Goal: Task Accomplishment & Management: Manage account settings

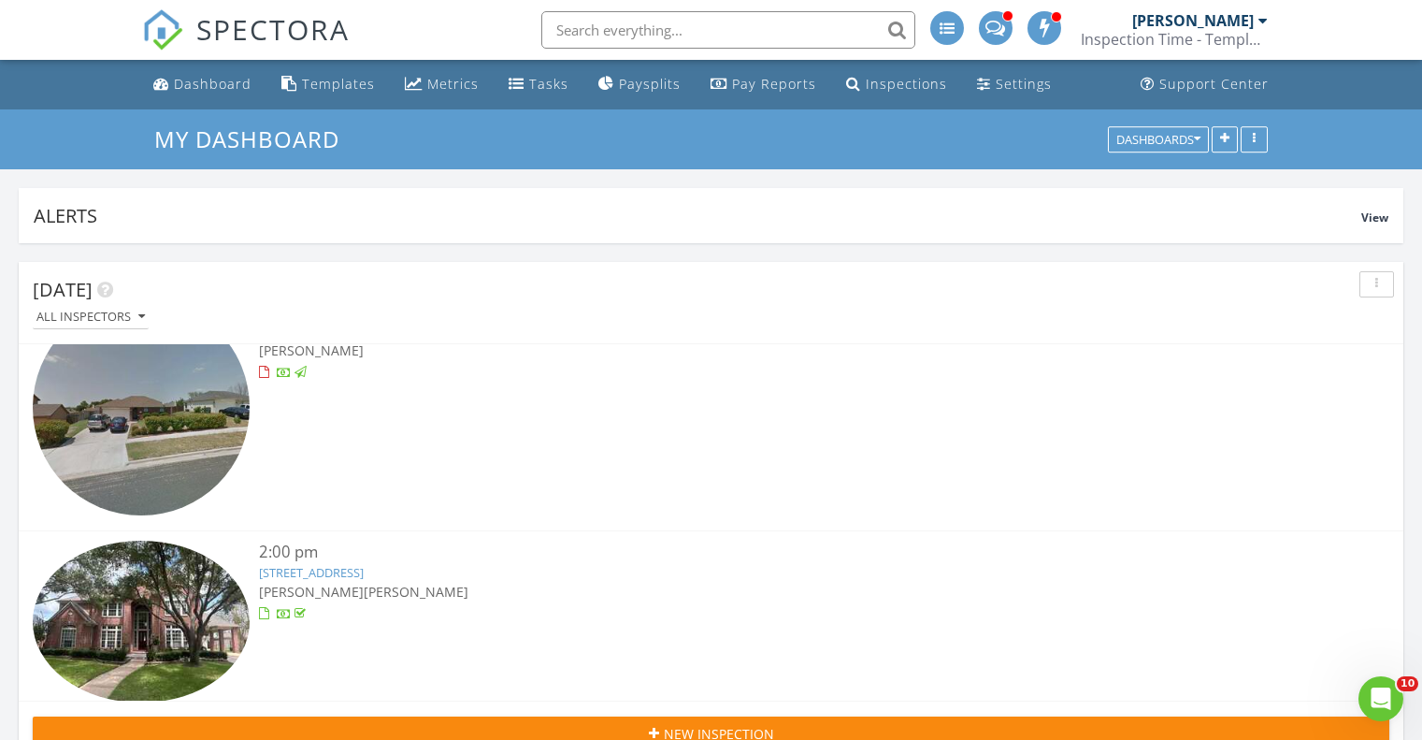
scroll to position [2338, 0]
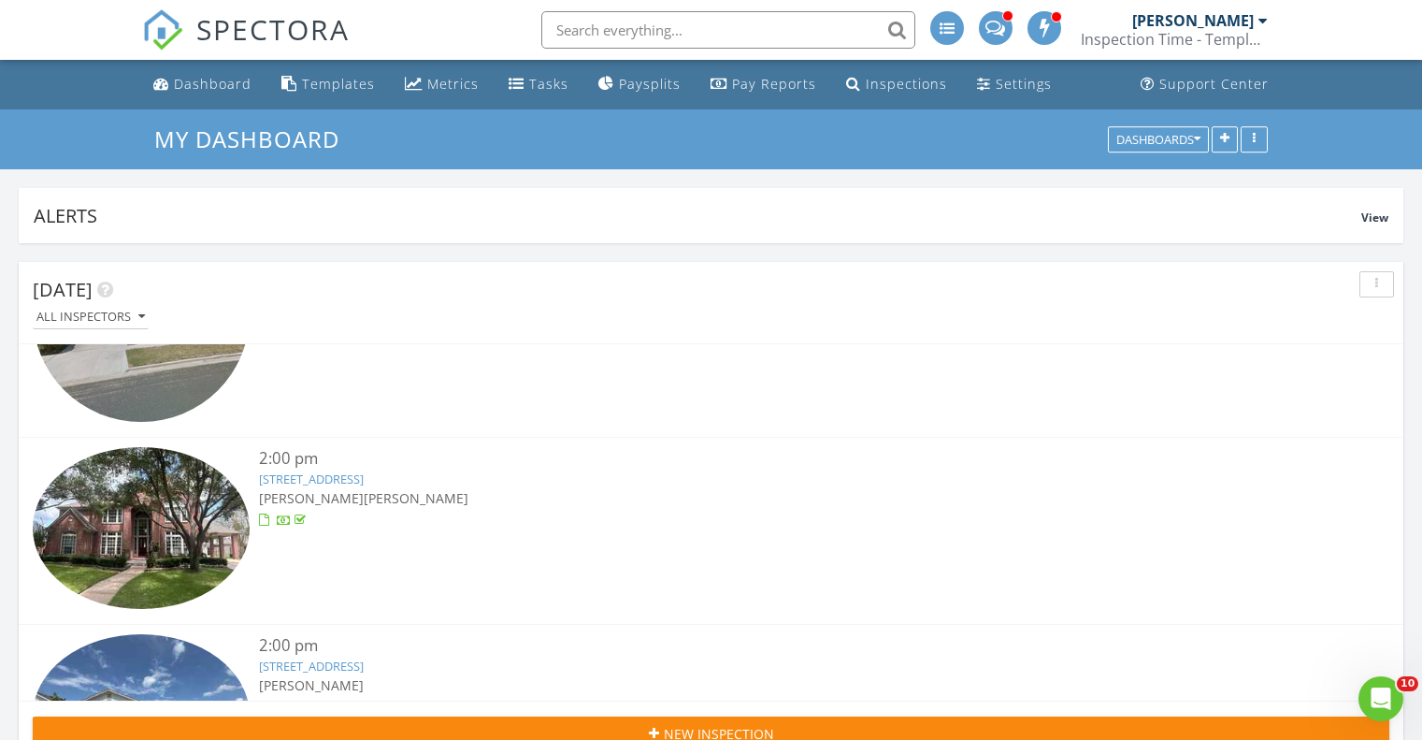
click at [362, 470] on link "[STREET_ADDRESS]" at bounding box center [311, 478] width 105 height 17
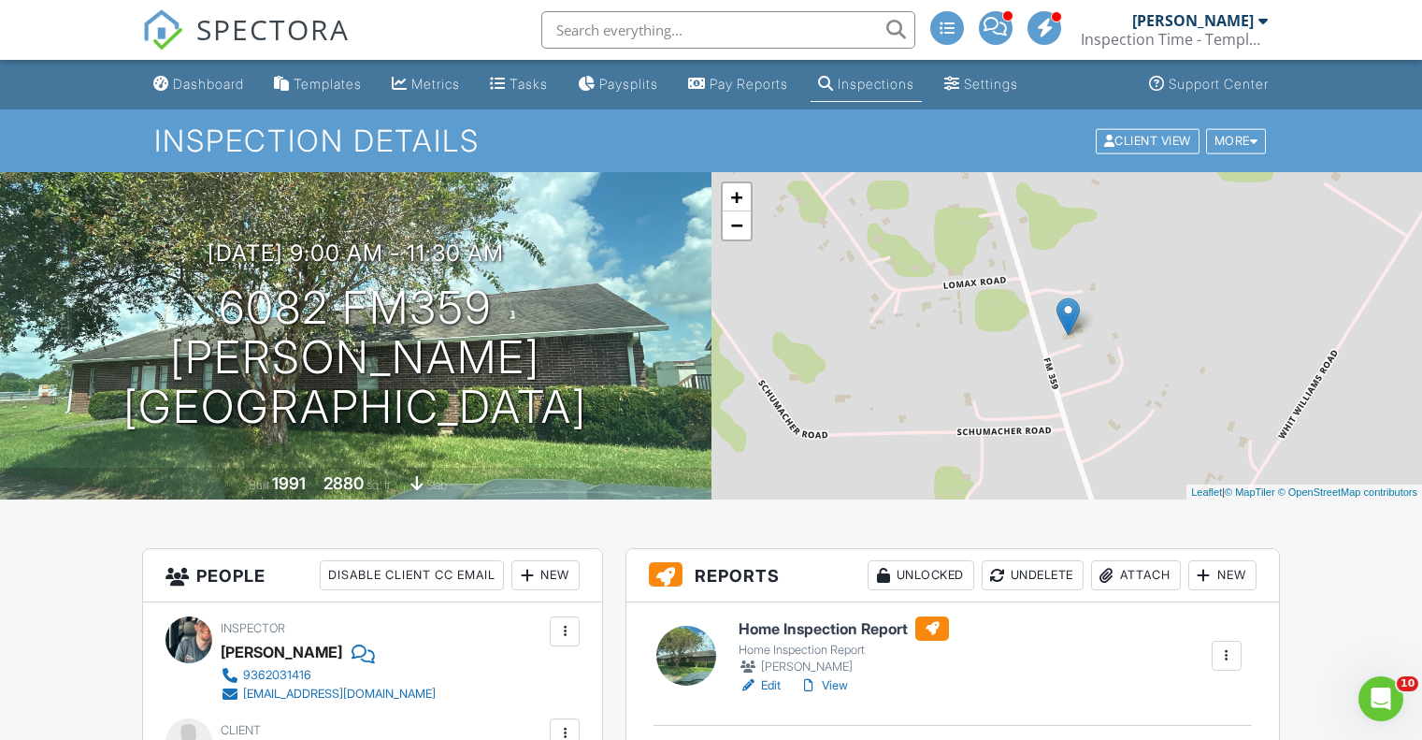
click at [769, 686] on link "Edit" at bounding box center [760, 685] width 42 height 19
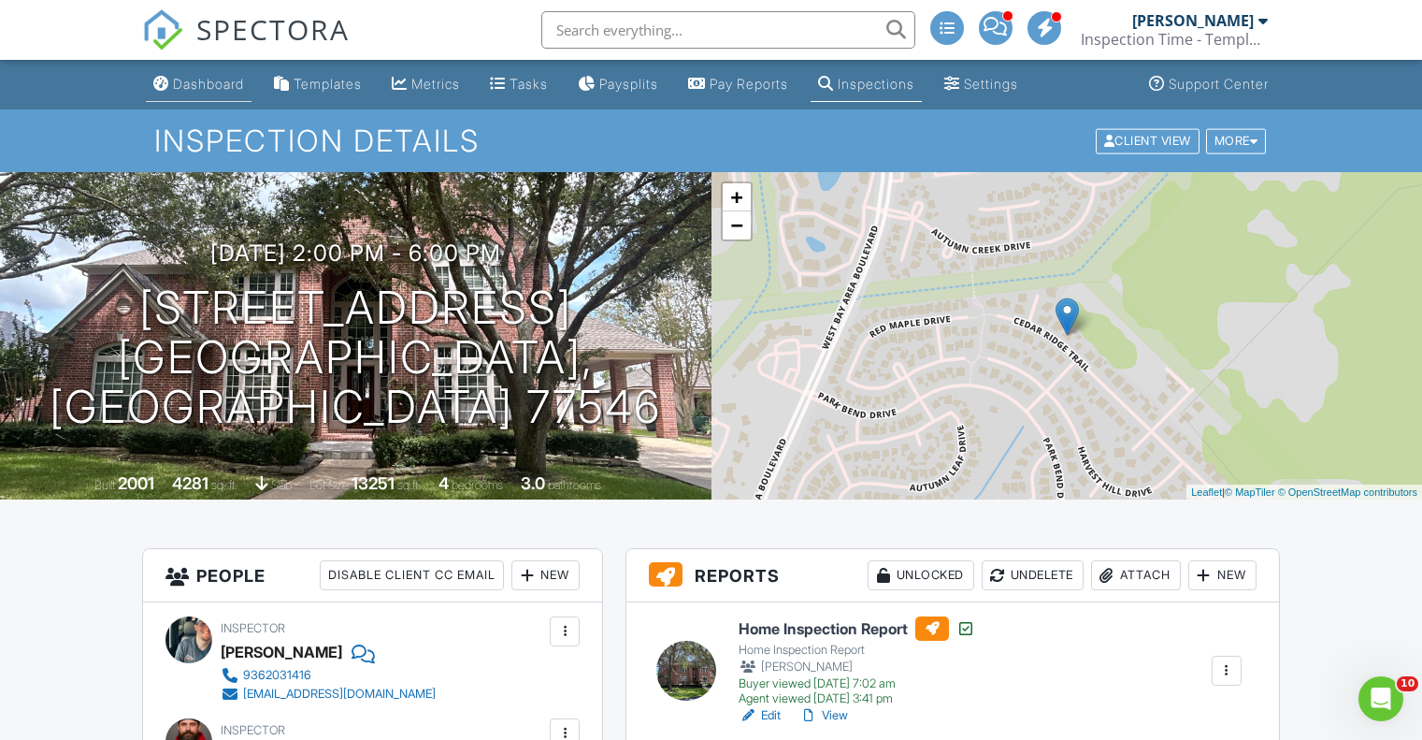
click at [214, 88] on div "Dashboard" at bounding box center [208, 84] width 71 height 16
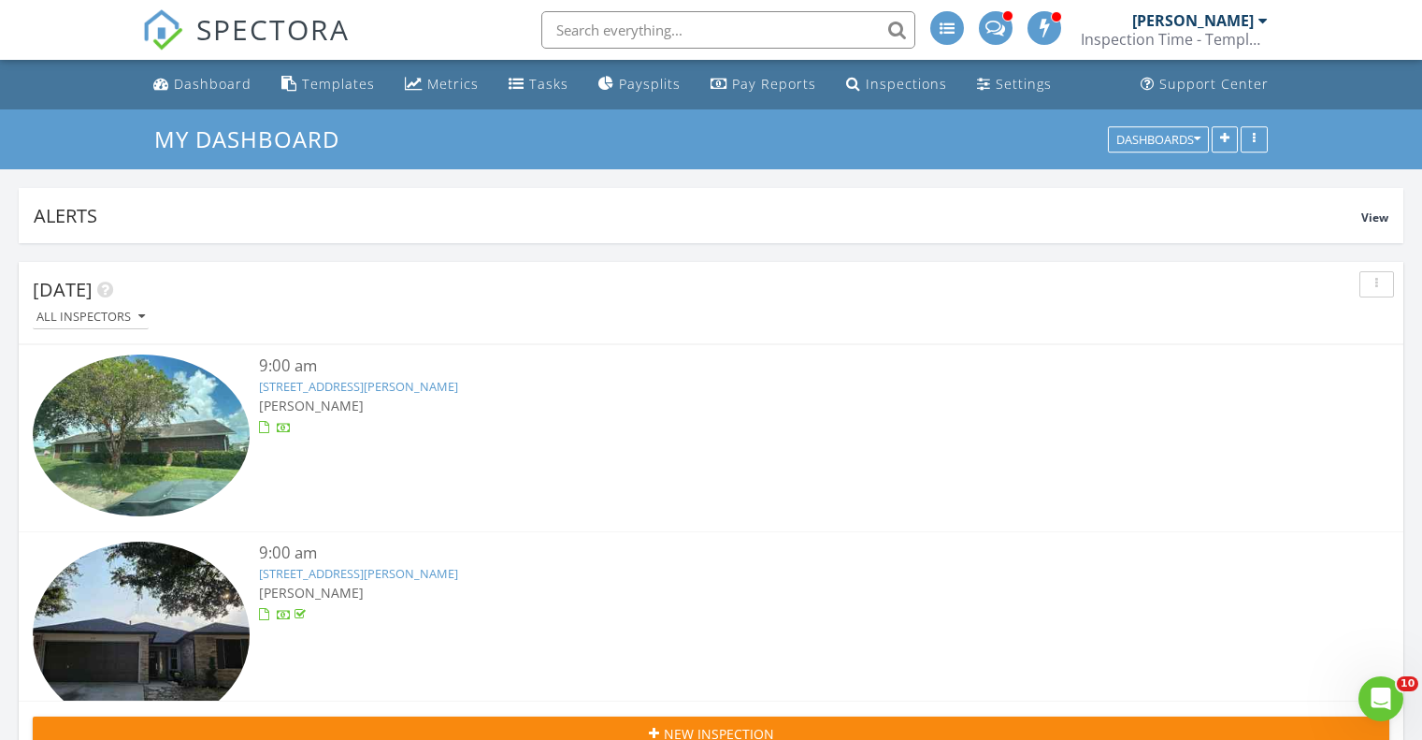
scroll to position [655, 0]
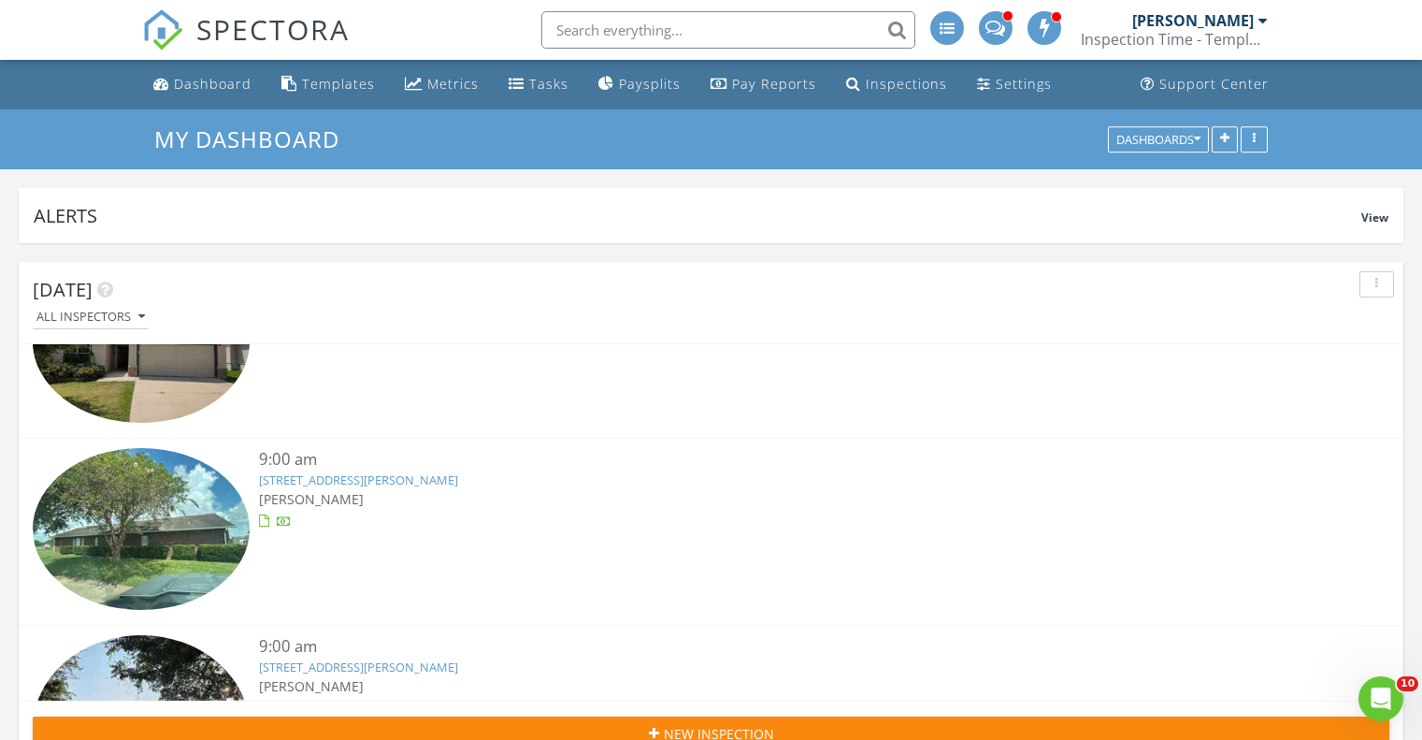
click at [382, 474] on link "6082 FM359, Brookshire, TX 77423" at bounding box center [358, 479] width 199 height 17
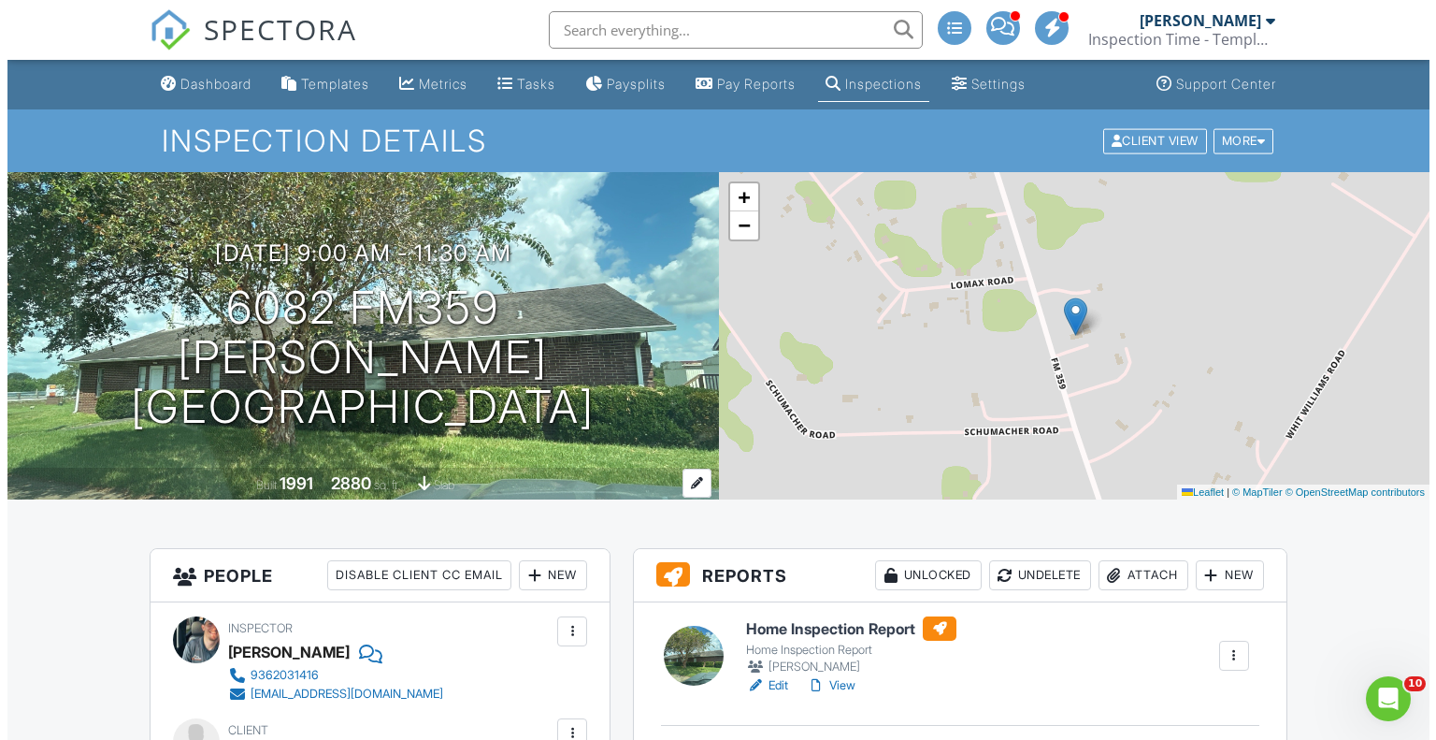
scroll to position [281, 0]
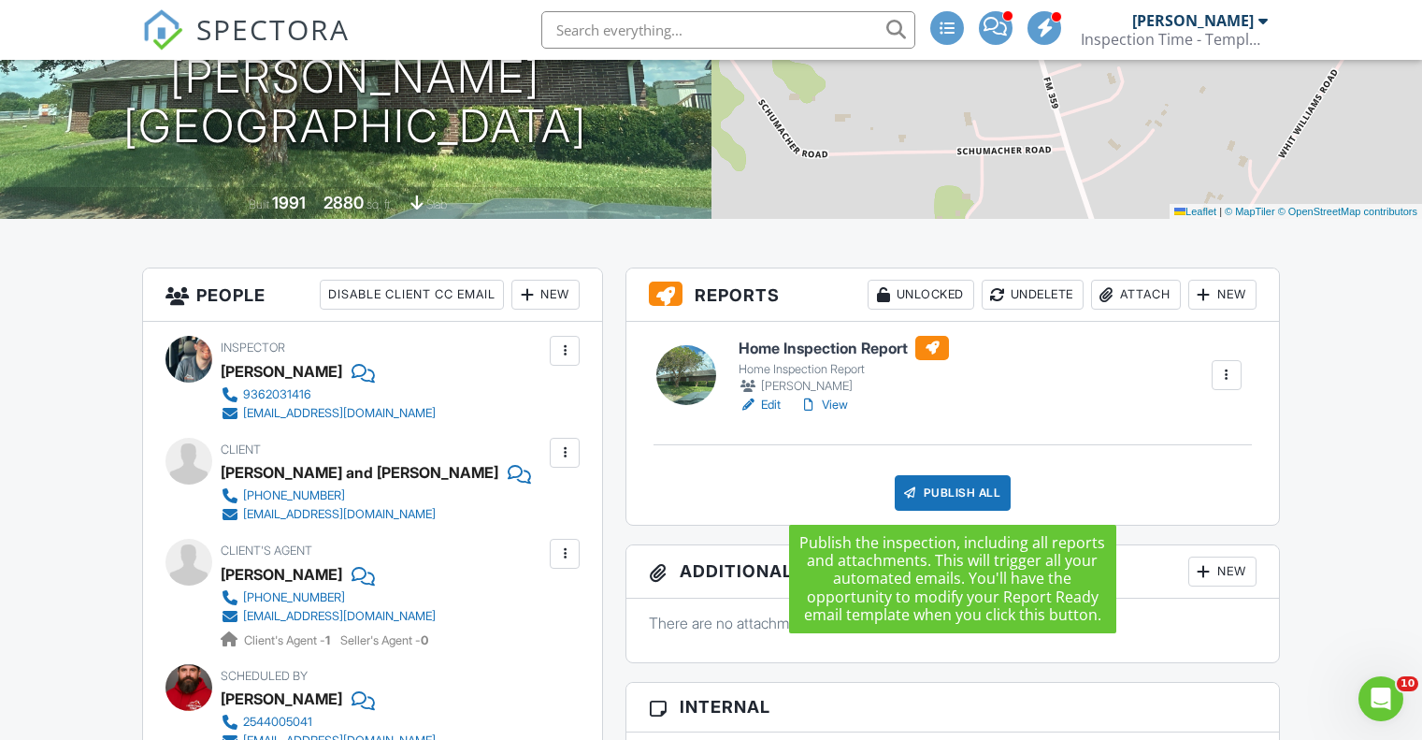
click at [947, 491] on div "Publish All" at bounding box center [953, 493] width 117 height 36
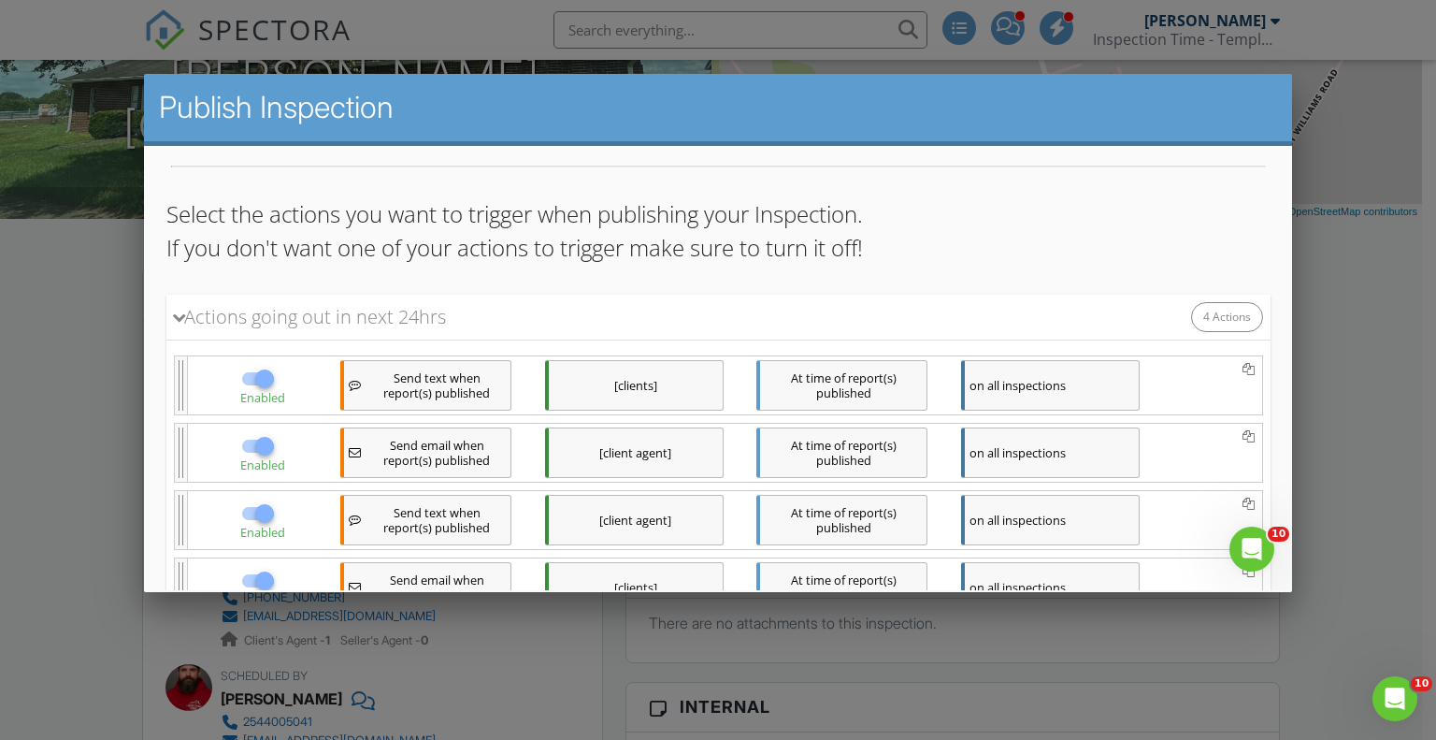
scroll to position [246, 0]
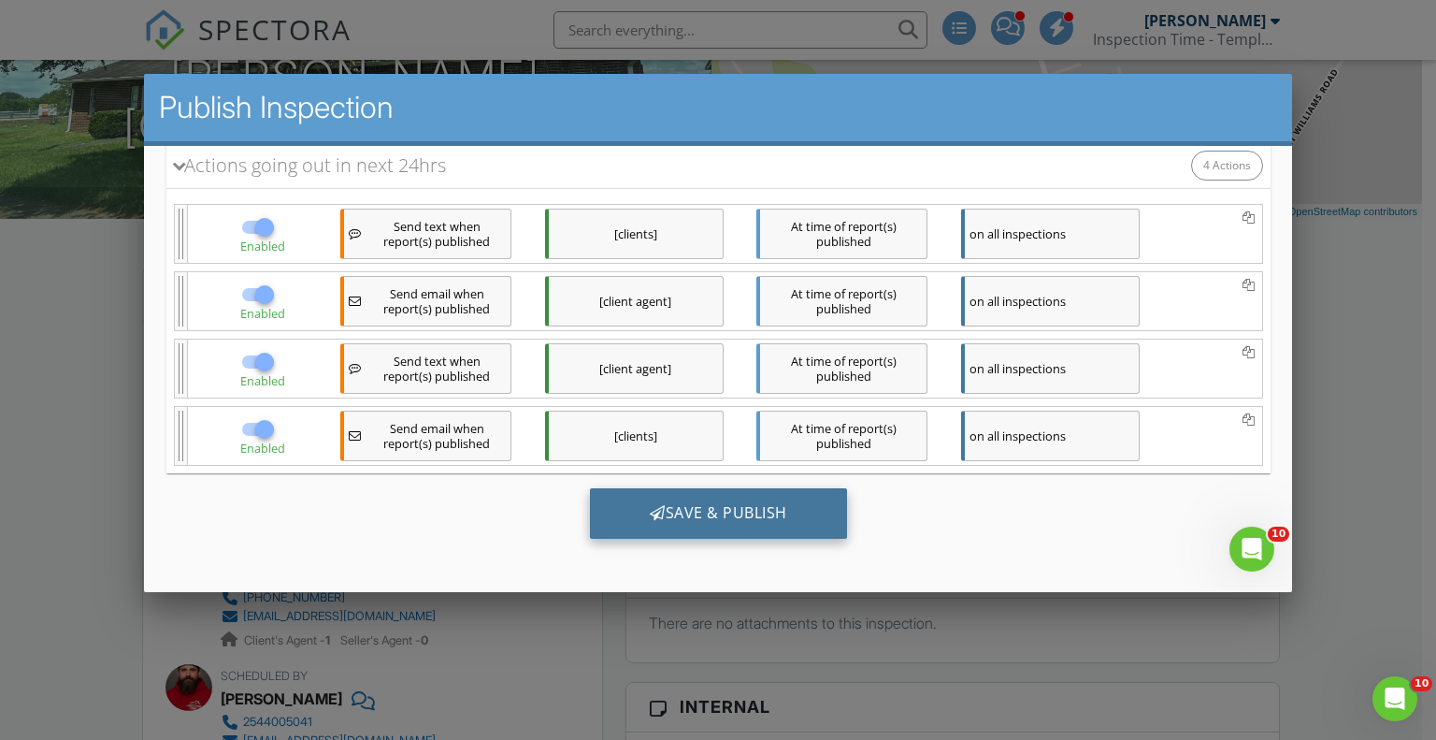
click at [682, 519] on div "Save & Publish" at bounding box center [717, 513] width 257 height 51
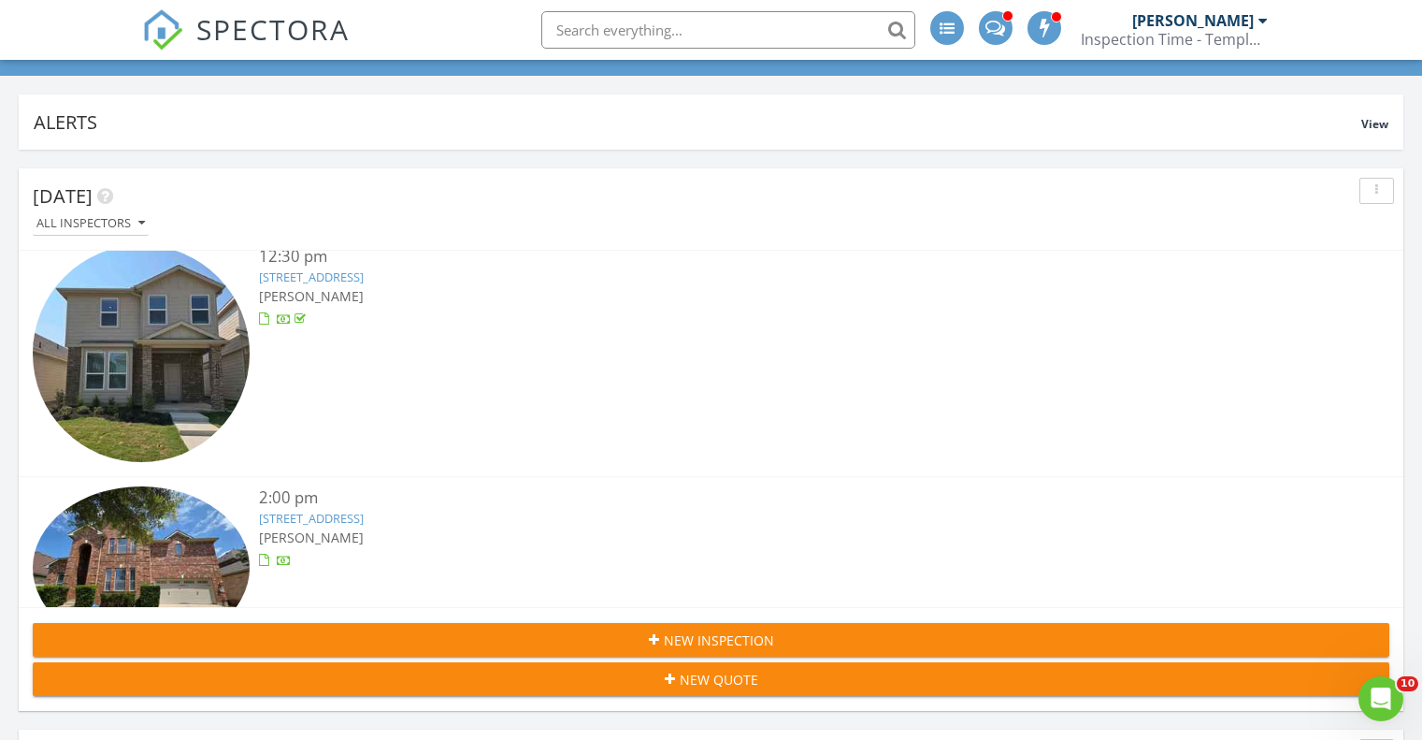
scroll to position [1683, 0]
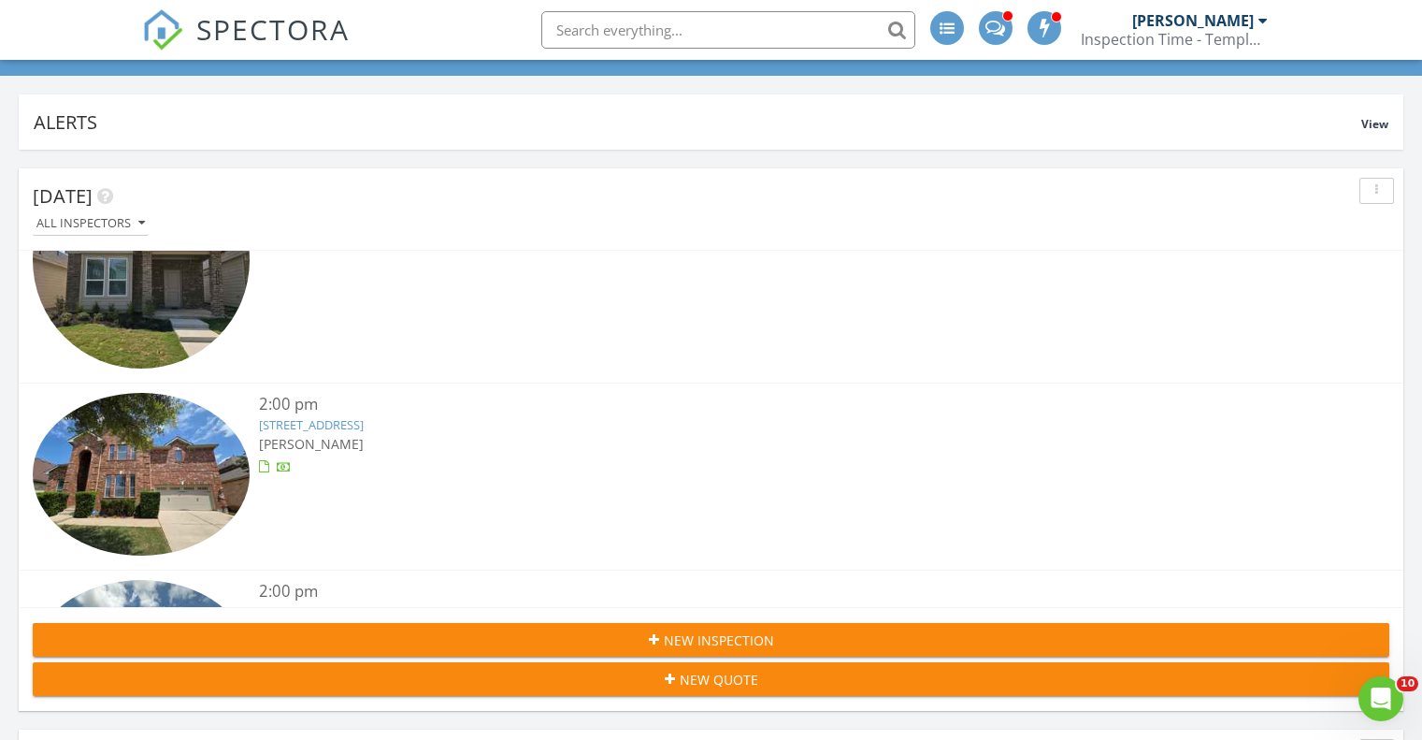
click at [364, 416] on link "370 Ledge Stone Dr, Austin, TX 78737" at bounding box center [311, 424] width 105 height 17
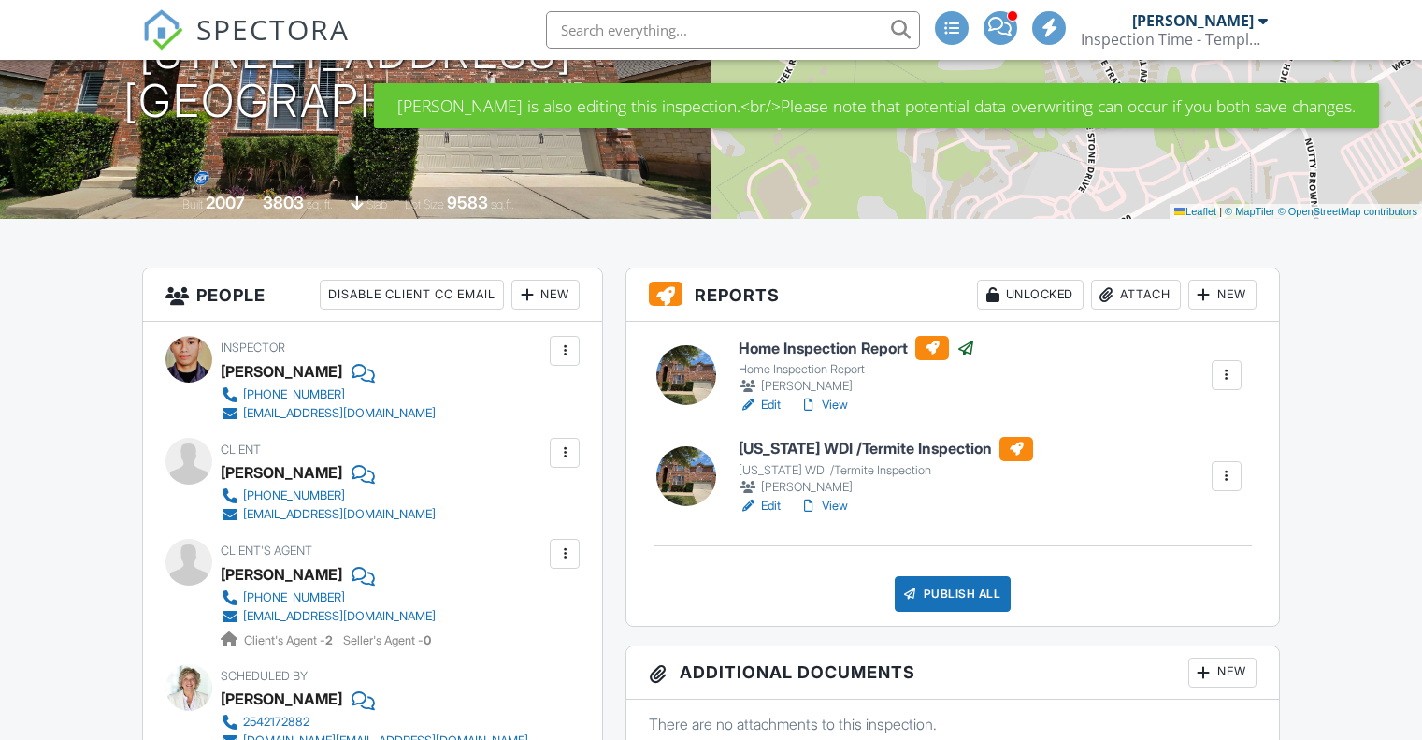
click at [562, 300] on div "New" at bounding box center [546, 295] width 68 height 30
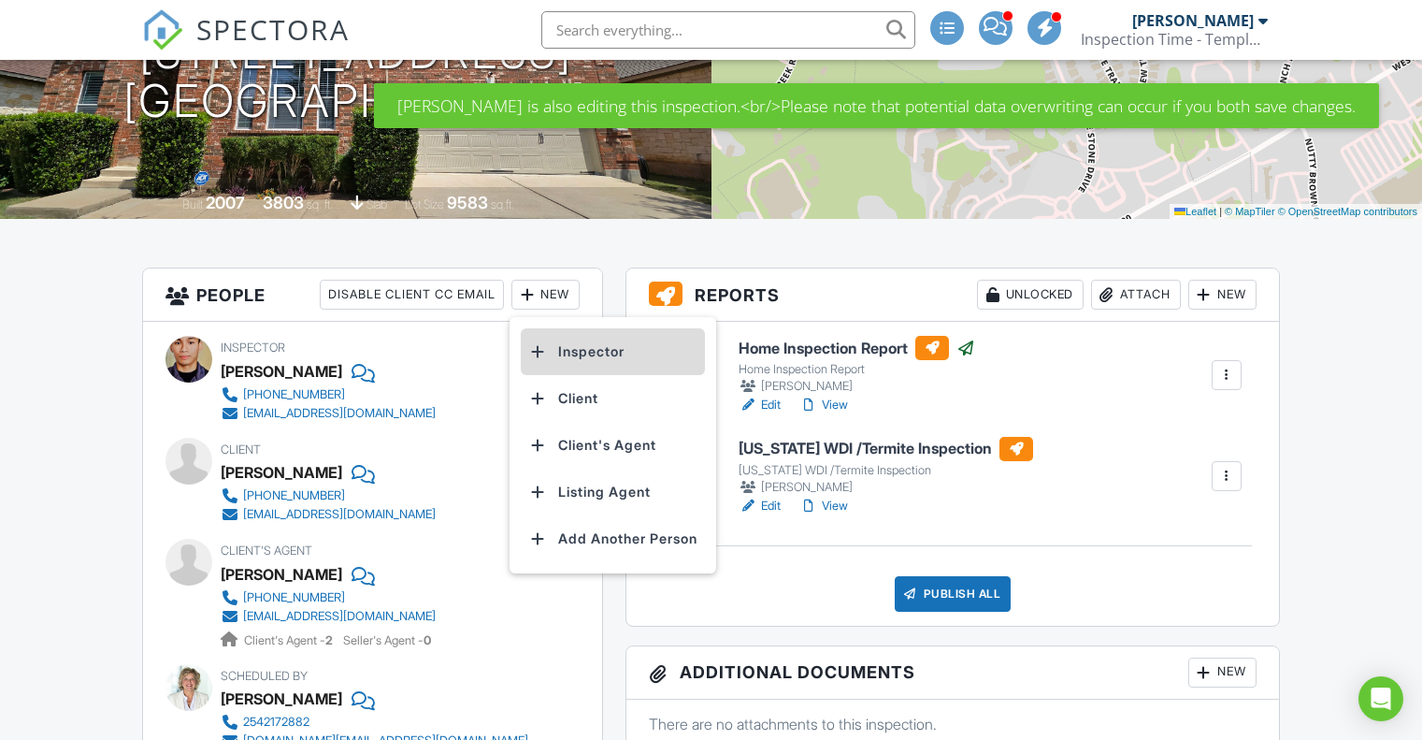
click at [586, 347] on li "Inspector" at bounding box center [613, 351] width 184 height 47
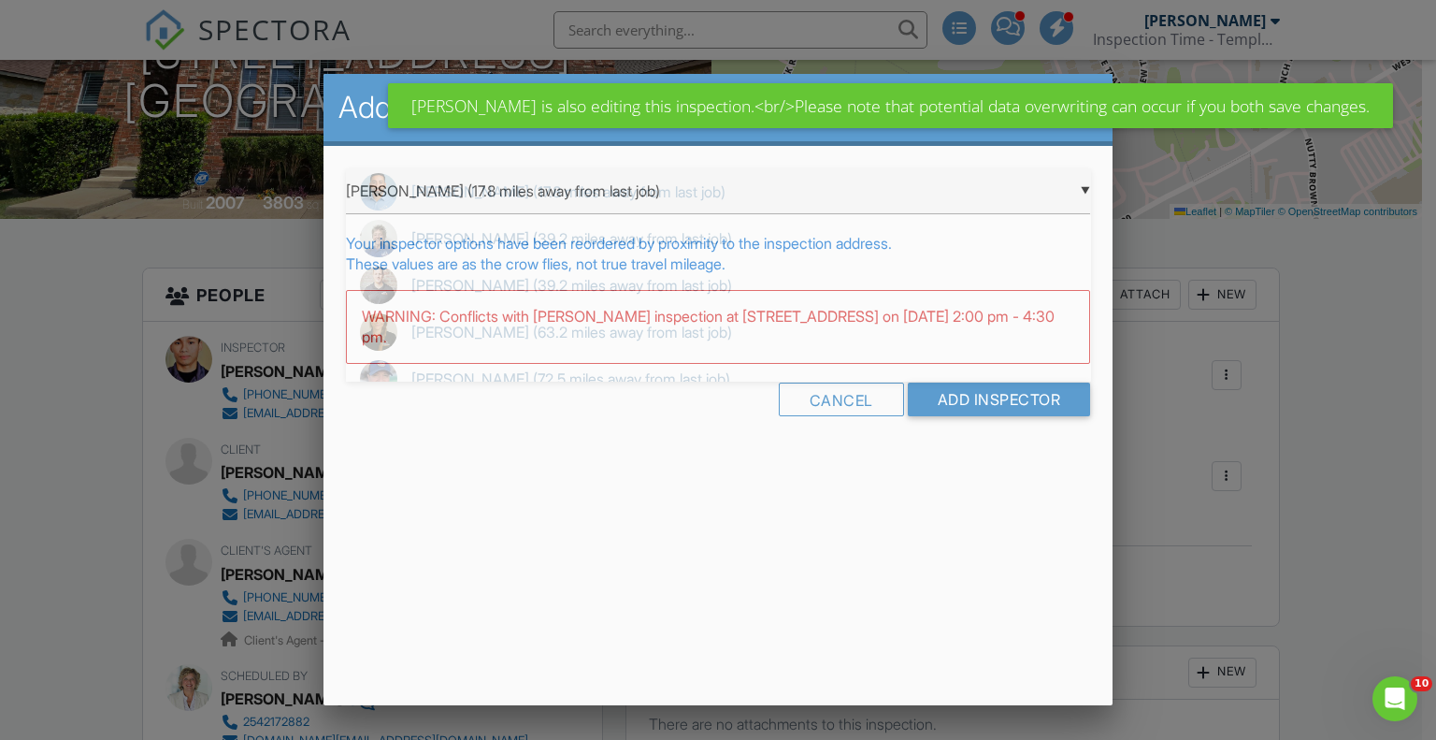
click at [441, 194] on div "▼ Daniel Rangel (17.8 miles away from last job) Daniel Rangel (17.8 miles away …" at bounding box center [718, 191] width 745 height 46
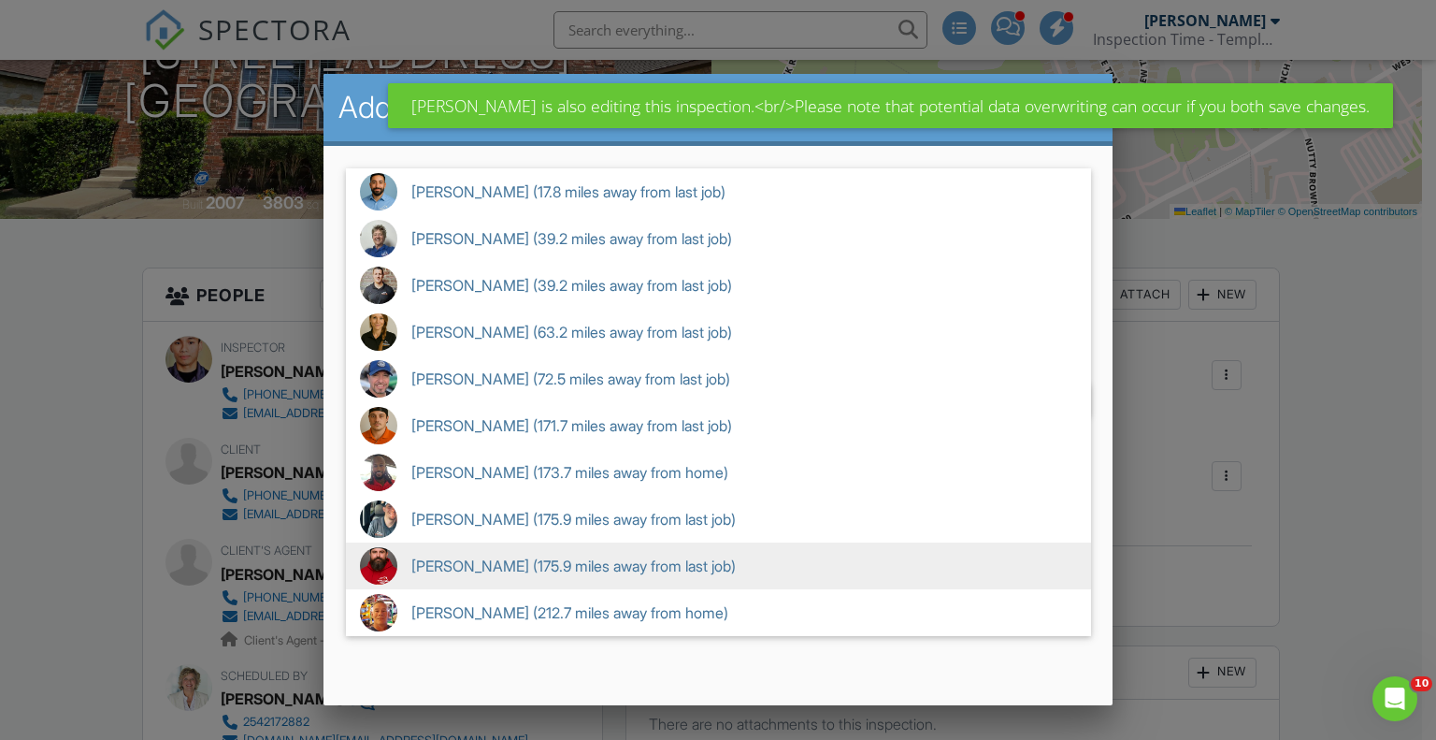
click at [465, 557] on span "Aaron Davis (175.9 miles away from last job)" at bounding box center [718, 565] width 745 height 47
type input "Aaron Davis (175.9 miles away from last job)"
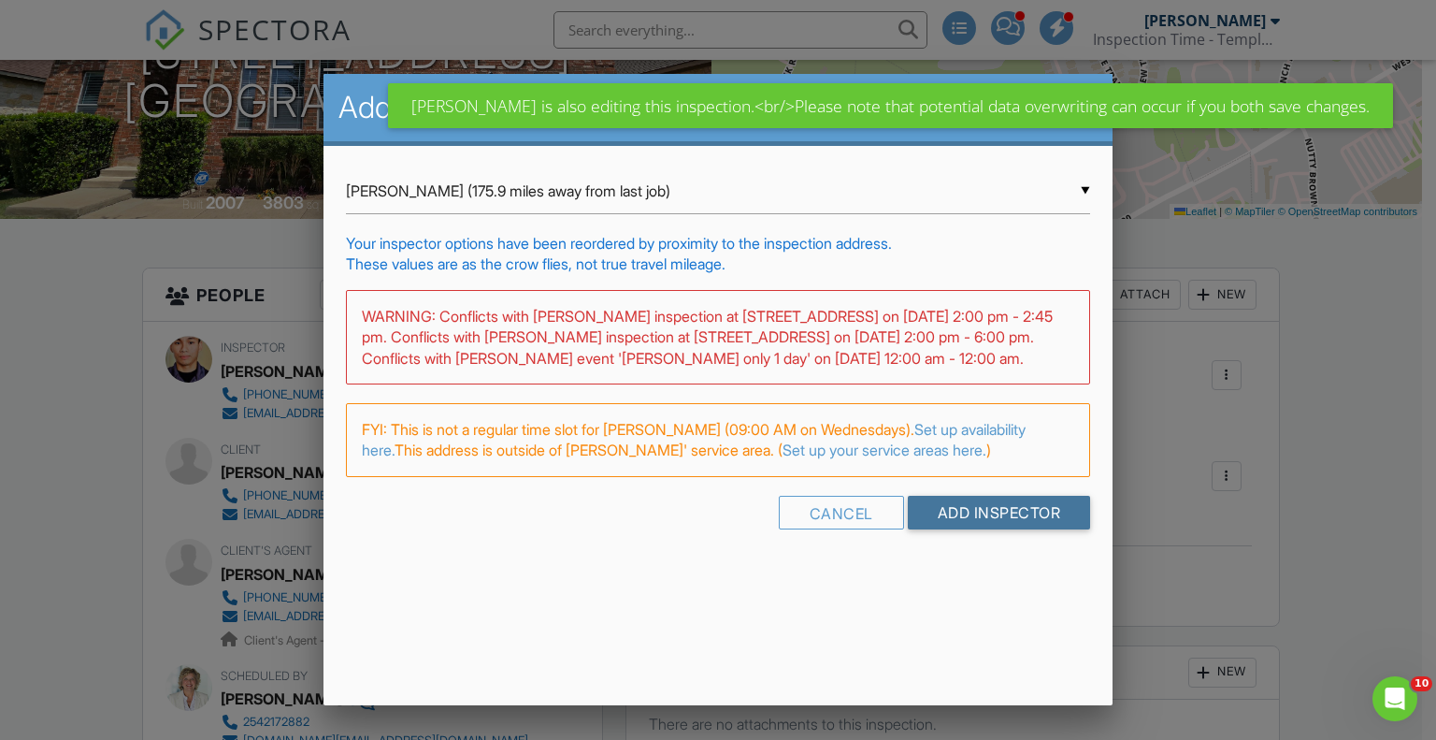
drag, startPoint x: 954, startPoint y: 515, endPoint x: 955, endPoint y: 497, distance: 18.7
click at [954, 515] on input "Add Inspector" at bounding box center [999, 513] width 183 height 34
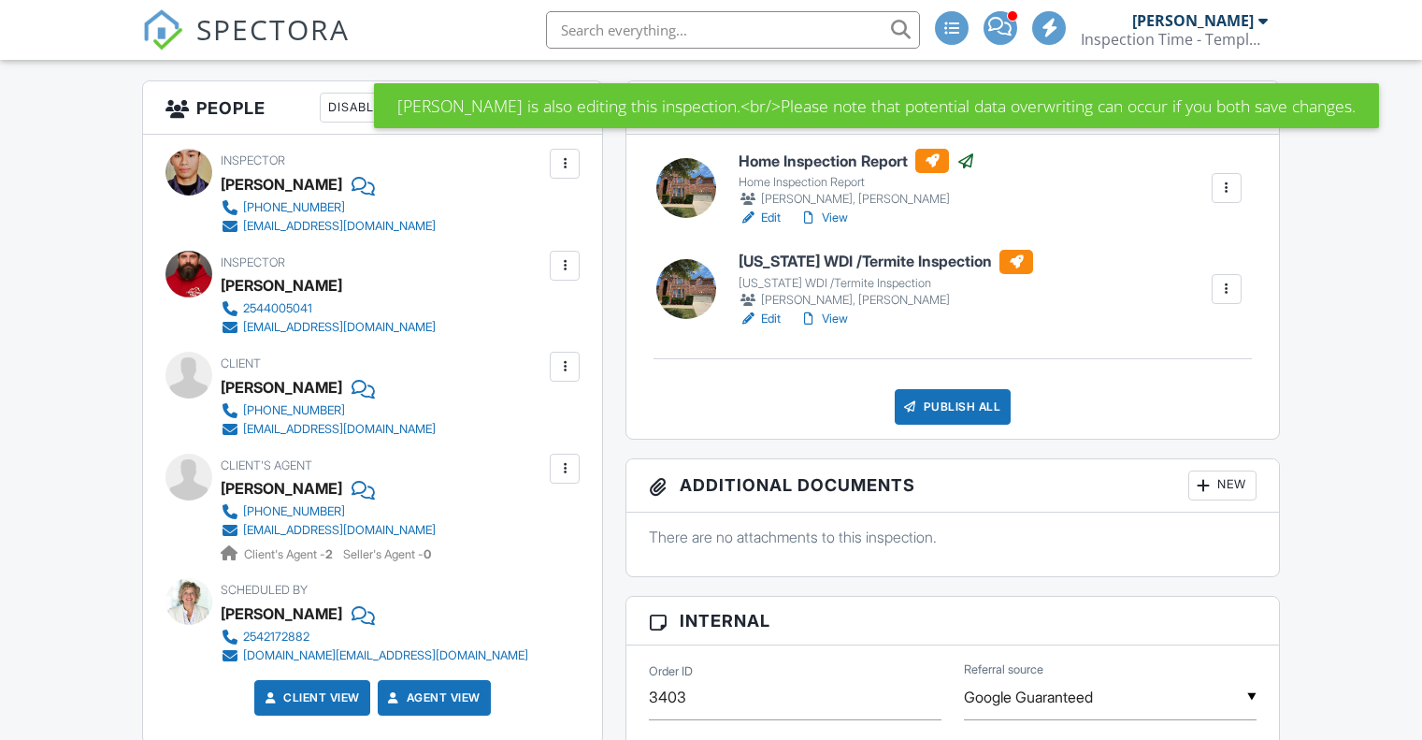
scroll to position [468, 0]
click at [1239, 187] on div at bounding box center [1227, 188] width 30 height 30
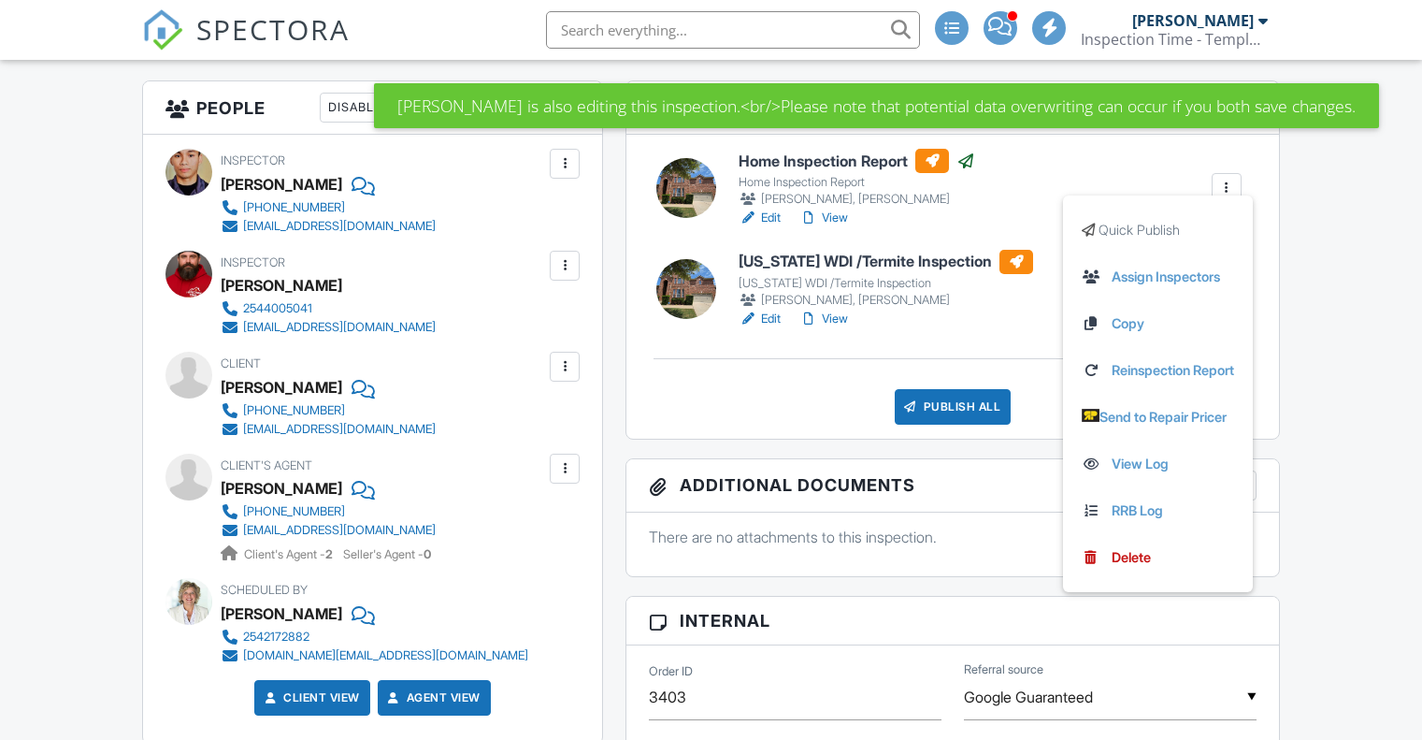
click at [1224, 189] on div at bounding box center [1227, 188] width 19 height 19
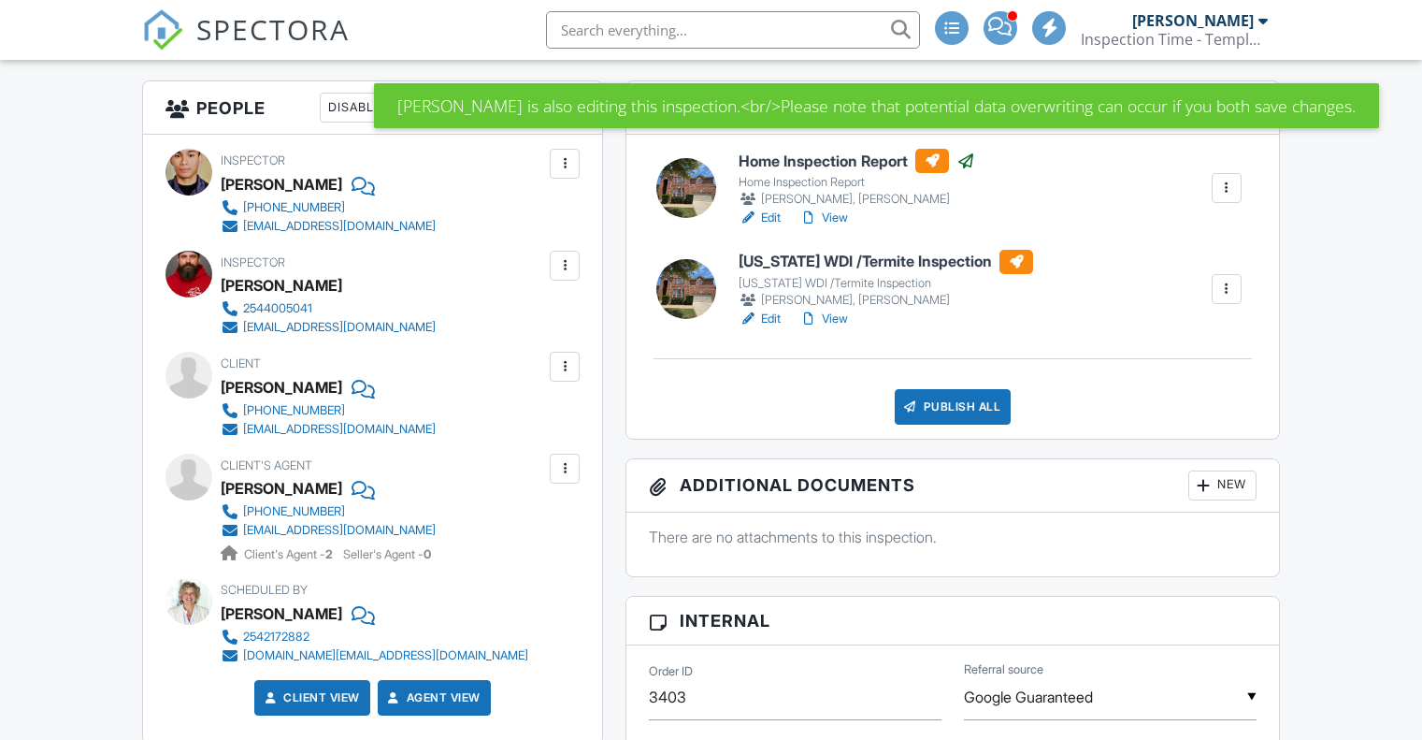
scroll to position [0, 0]
click at [1223, 190] on div at bounding box center [1227, 188] width 19 height 19
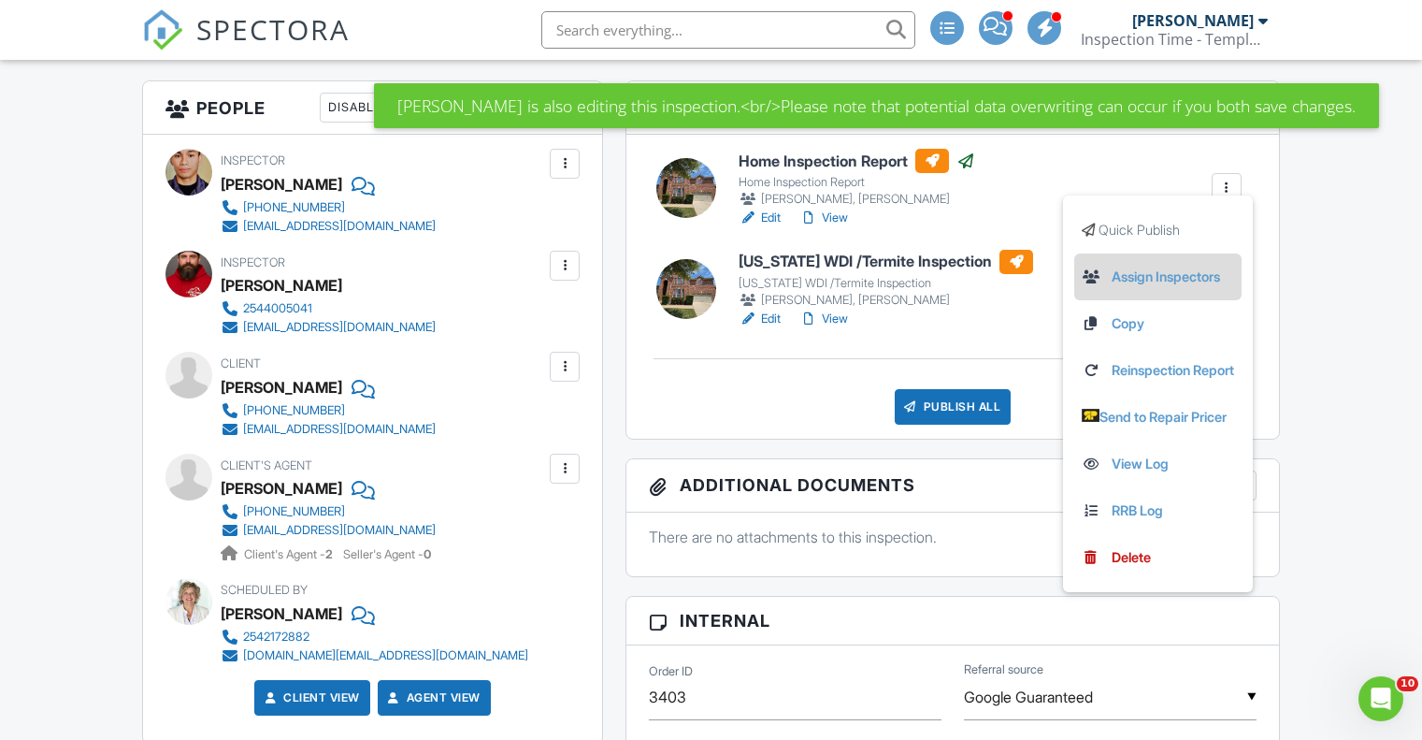
click at [1164, 272] on link "Assign Inspectors" at bounding box center [1158, 277] width 152 height 21
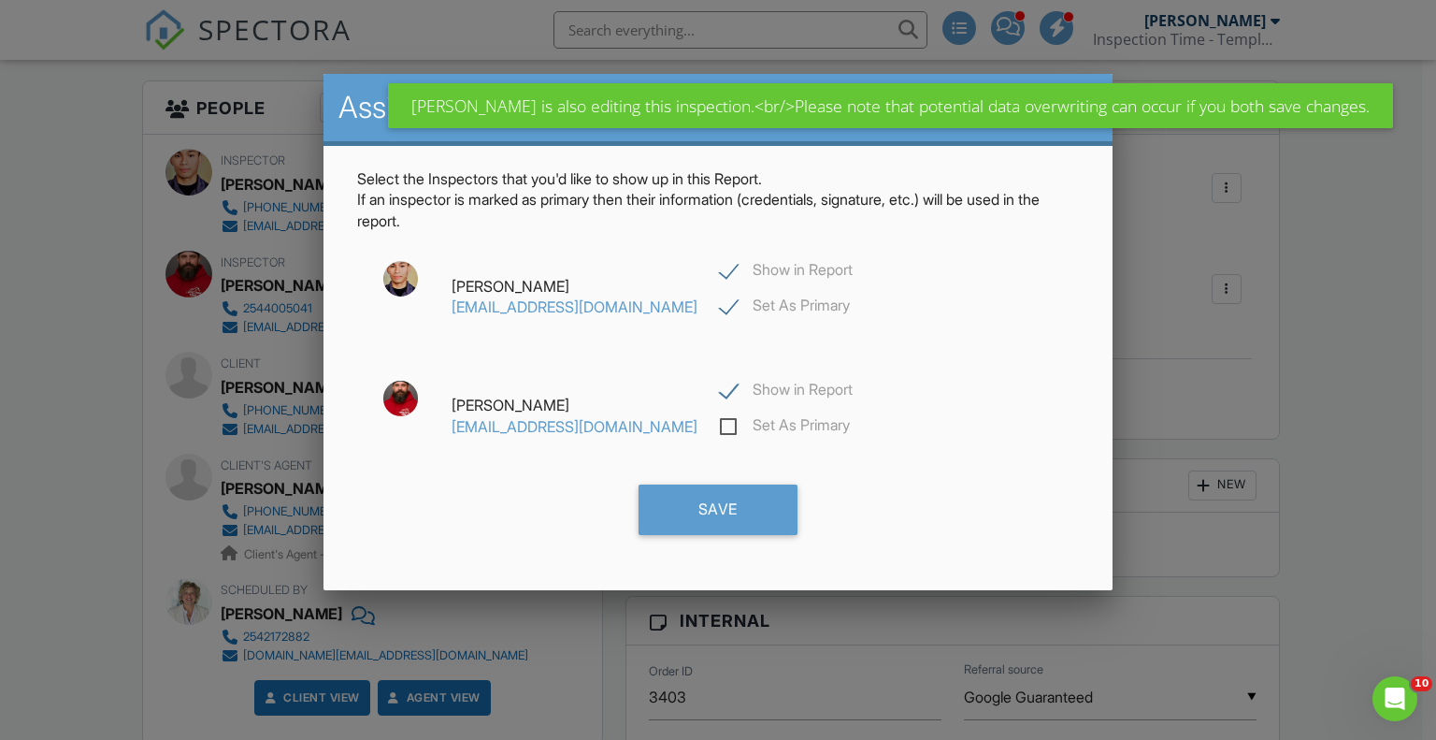
click at [720, 388] on label "Show in Report" at bounding box center [786, 392] width 133 height 23
checkbox input "false"
click at [705, 498] on div "Save" at bounding box center [718, 509] width 159 height 51
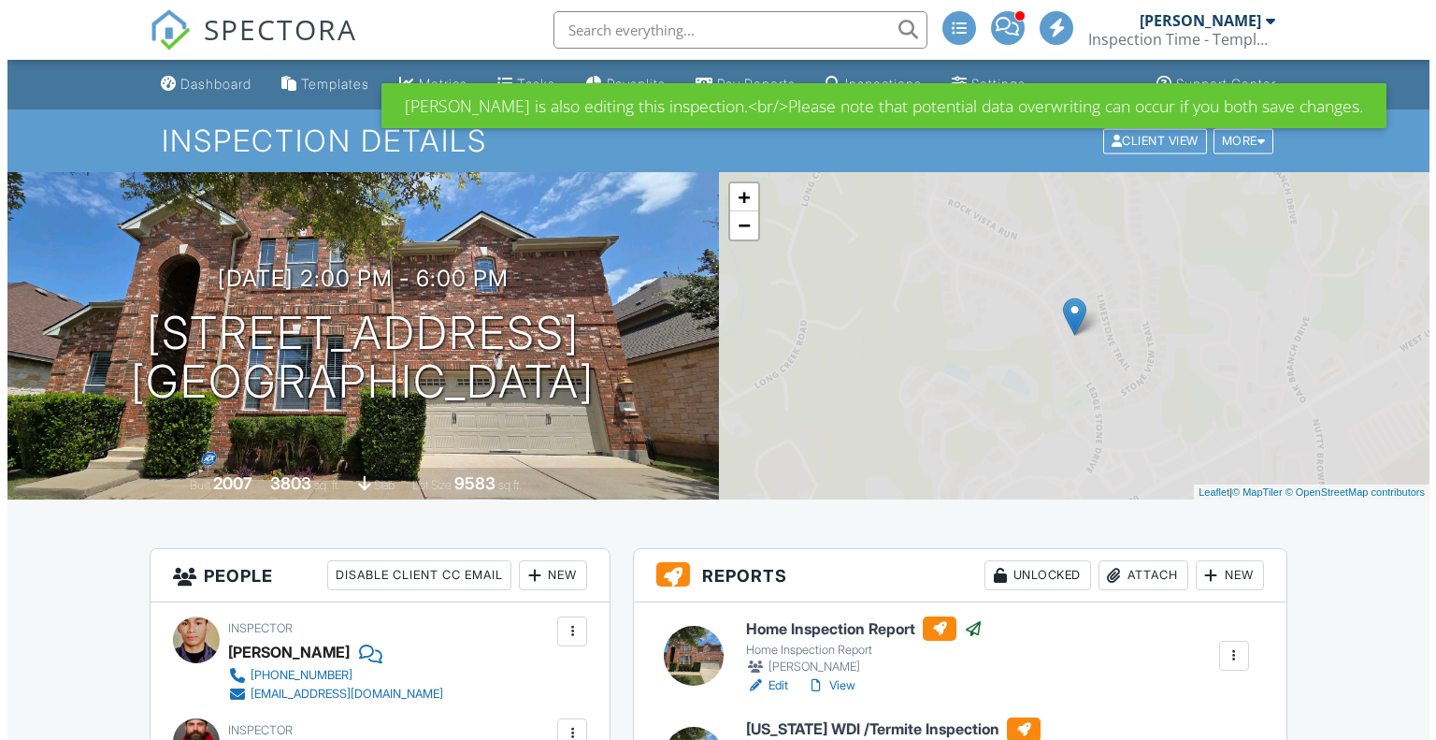
scroll to position [468, 0]
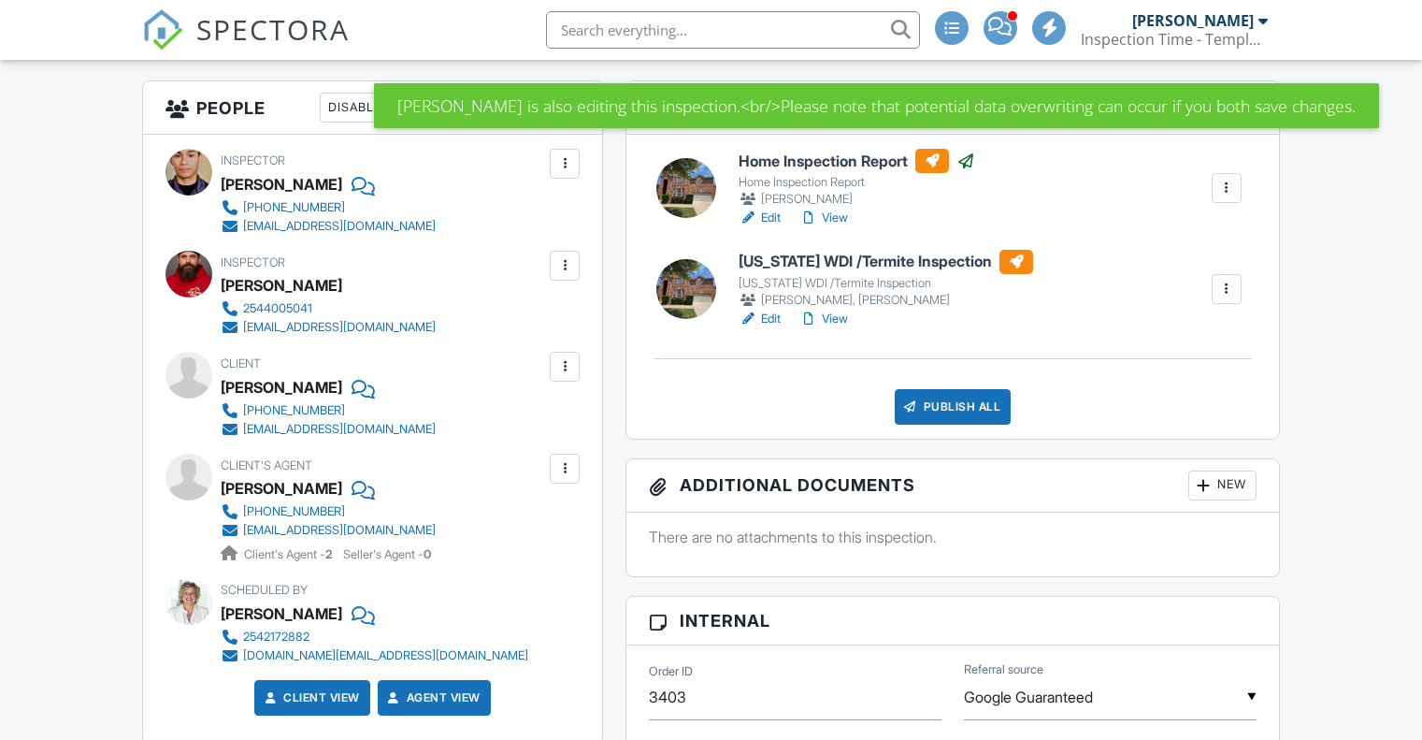
click at [1134, 339] on link "Assign Inspectors" at bounding box center [1164, 329] width 140 height 21
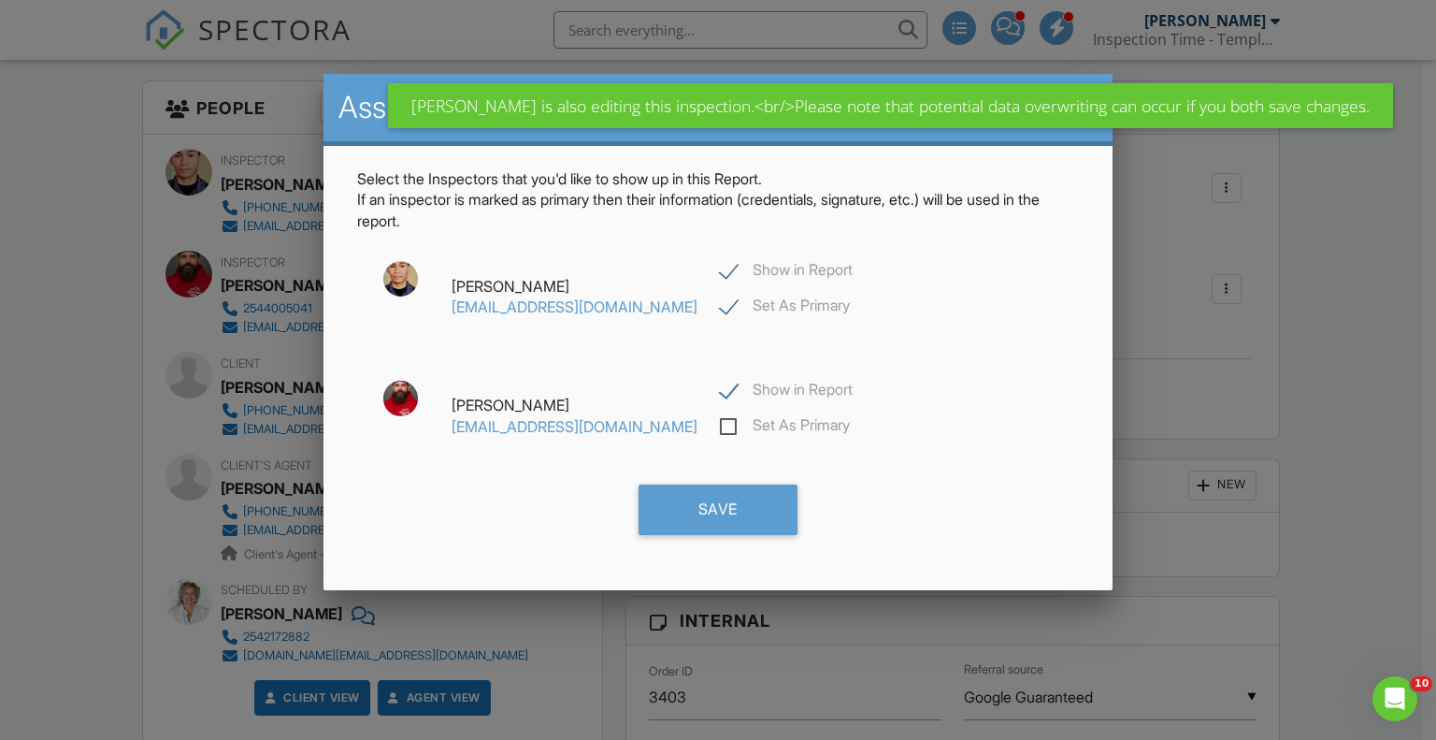
scroll to position [0, 0]
click at [720, 268] on label "Show in Report" at bounding box center [786, 272] width 133 height 23
checkbox input "false"
checkbox input "true"
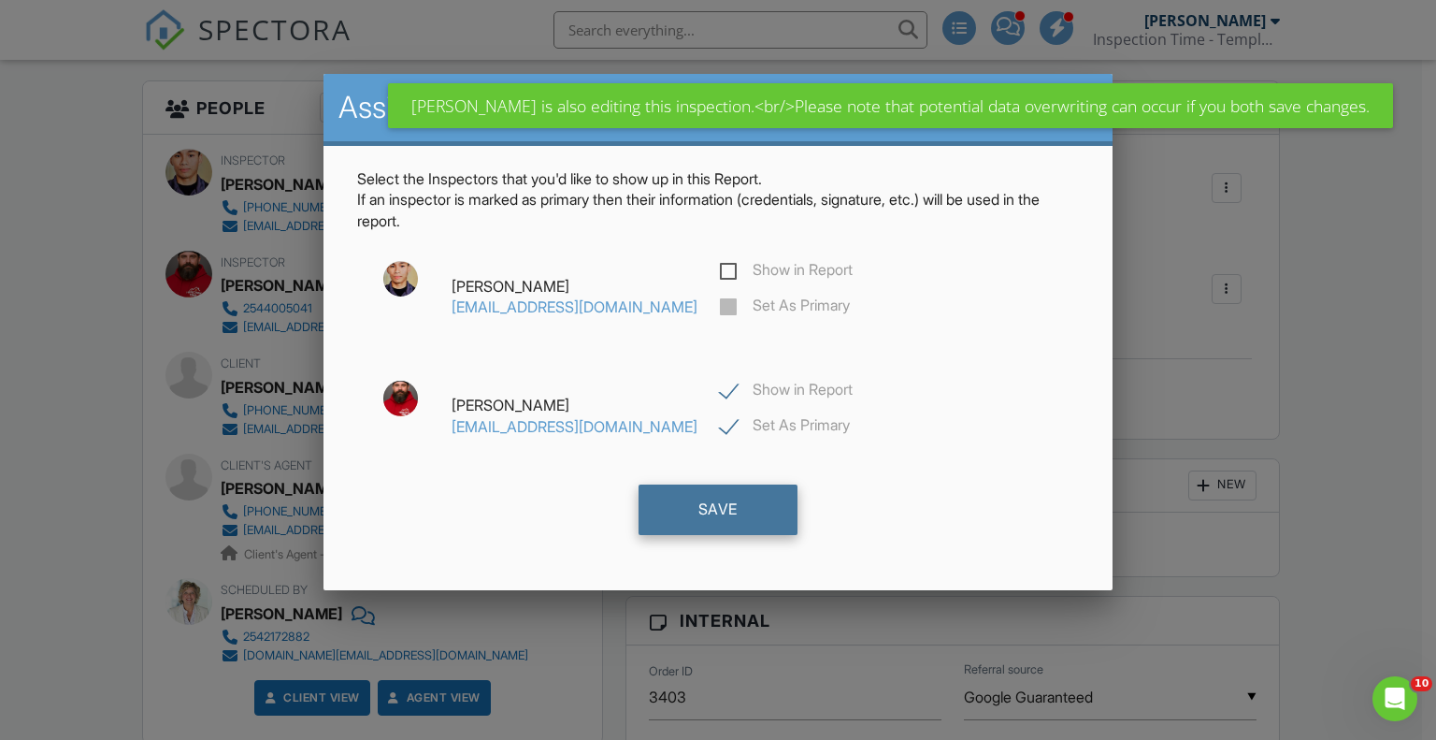
click at [703, 500] on div "Save" at bounding box center [718, 509] width 159 height 51
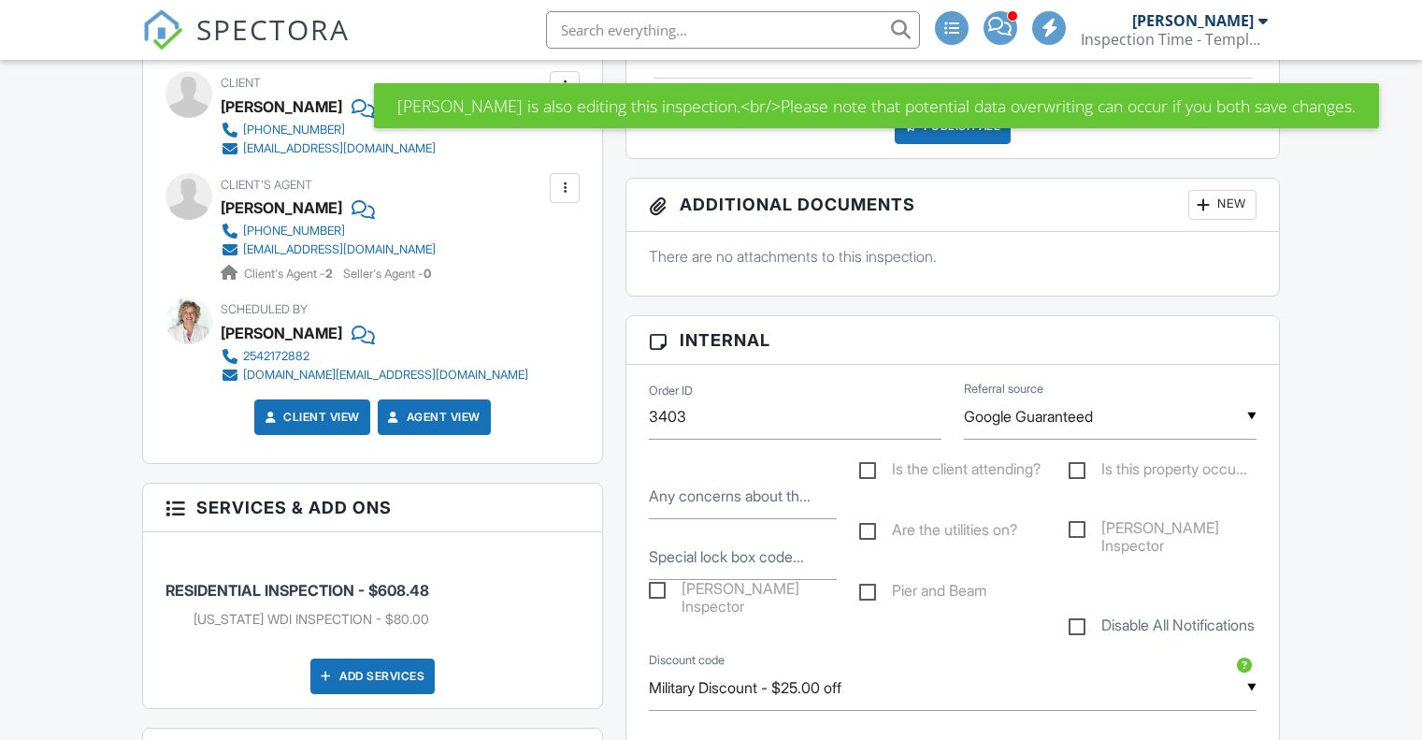
click at [659, 601] on label "[PERSON_NAME] Inspector" at bounding box center [743, 591] width 188 height 23
click at [659, 599] on input "[PERSON_NAME] Inspector" at bounding box center [655, 593] width 12 height 12
checkbox input "true"
